Goal: Task Accomplishment & Management: Manage account settings

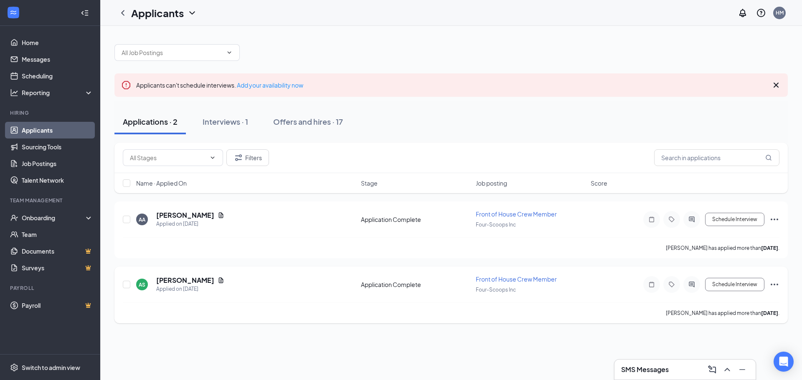
click at [775, 285] on icon "Ellipses" at bounding box center [774, 285] width 10 height 10
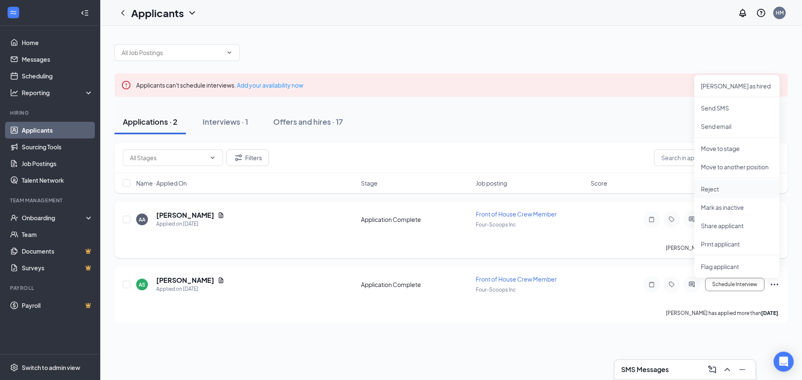
click at [706, 192] on p "Reject" at bounding box center [737, 189] width 72 height 8
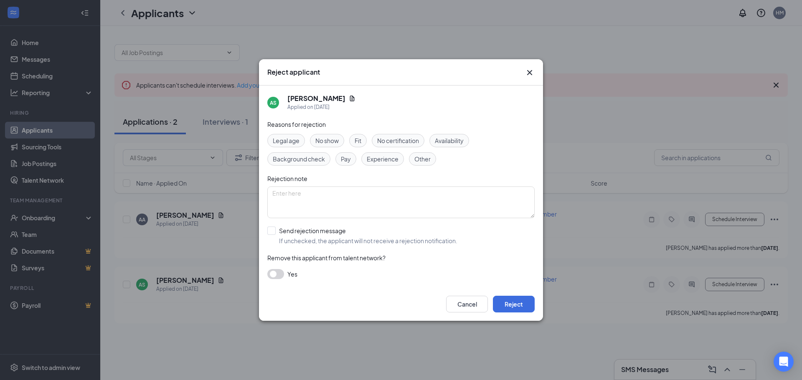
click at [283, 136] on span "Legal age" at bounding box center [286, 140] width 27 height 9
click at [326, 200] on textarea at bounding box center [400, 203] width 267 height 32
click at [448, 136] on span "Availability" at bounding box center [449, 140] width 29 height 9
click at [288, 143] on span "Legal age" at bounding box center [286, 140] width 27 height 9
click at [507, 303] on button "Reject" at bounding box center [514, 304] width 42 height 17
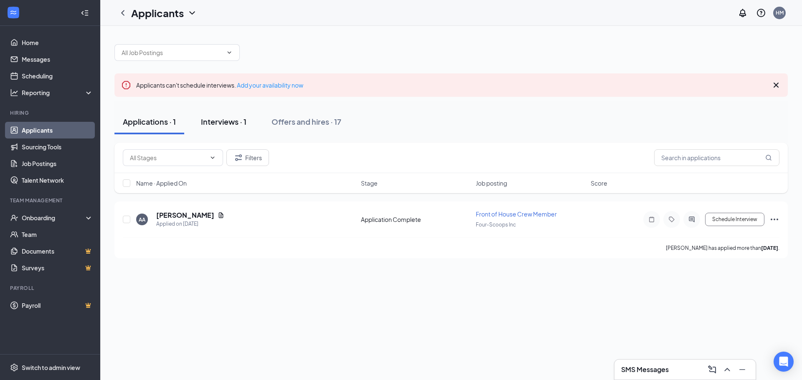
click at [209, 117] on div "Interviews · 1" at bounding box center [224, 121] width 46 height 10
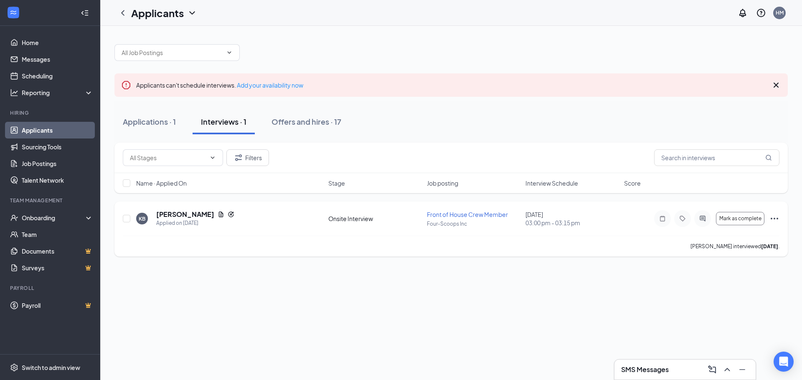
click at [776, 217] on icon "Ellipses" at bounding box center [774, 219] width 10 height 10
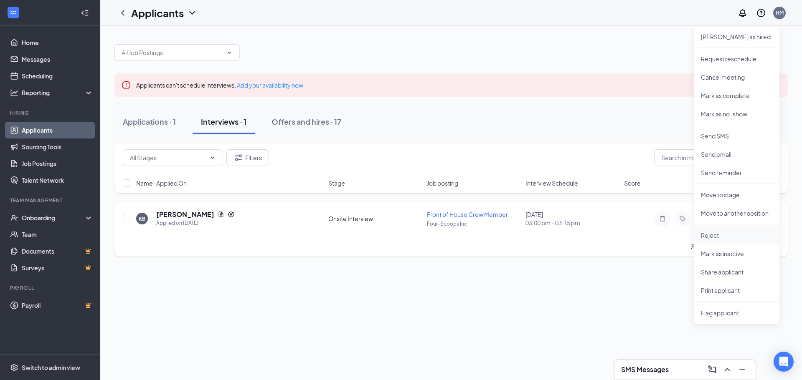
click at [708, 236] on p "Reject" at bounding box center [737, 235] width 72 height 8
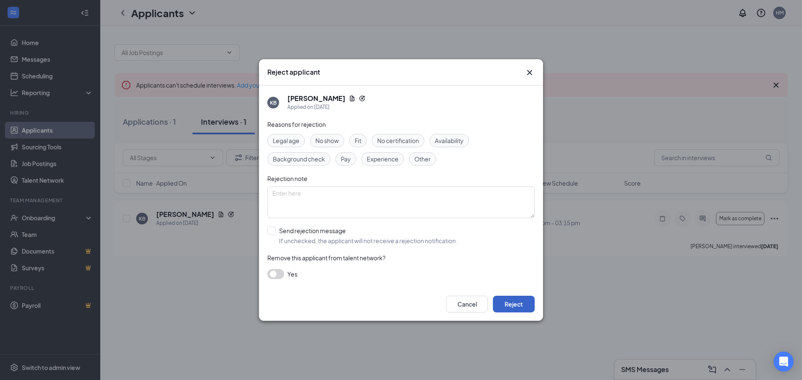
click at [519, 308] on button "Reject" at bounding box center [514, 304] width 42 height 17
